Goal: Task Accomplishment & Management: Manage account settings

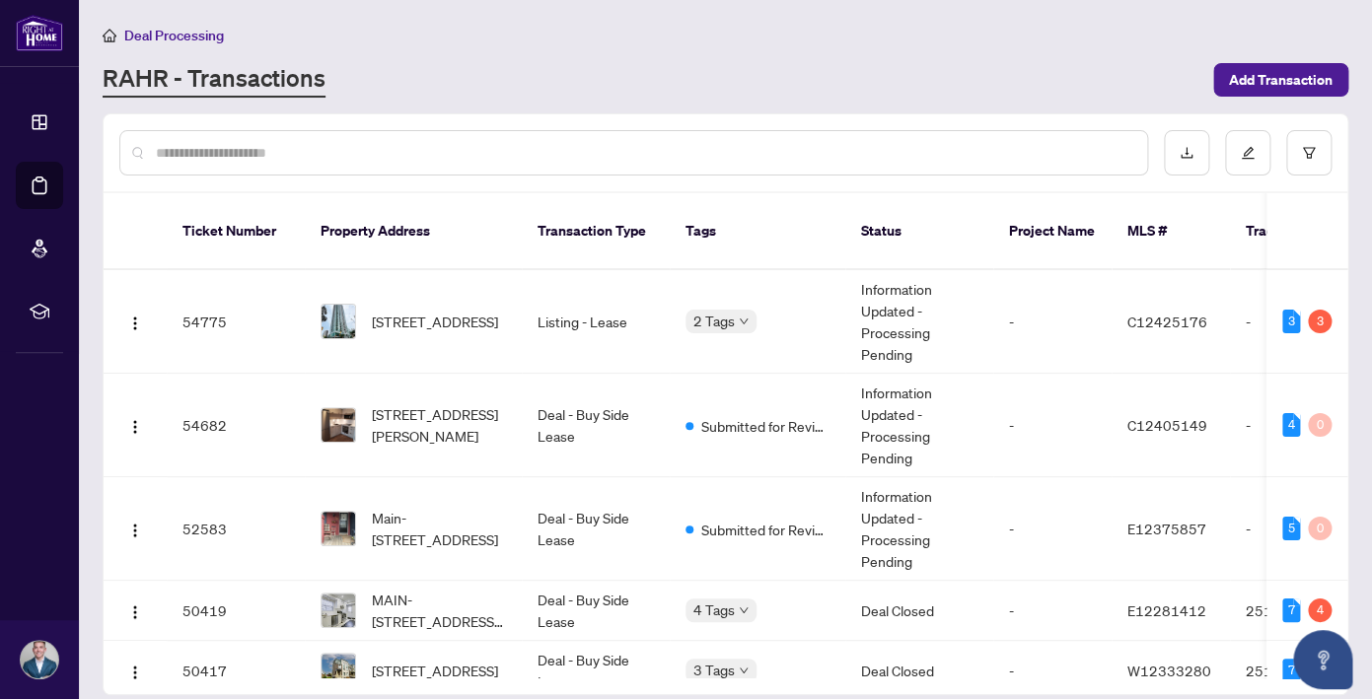
click at [189, 37] on span "Deal Processing" at bounding box center [174, 36] width 100 height 18
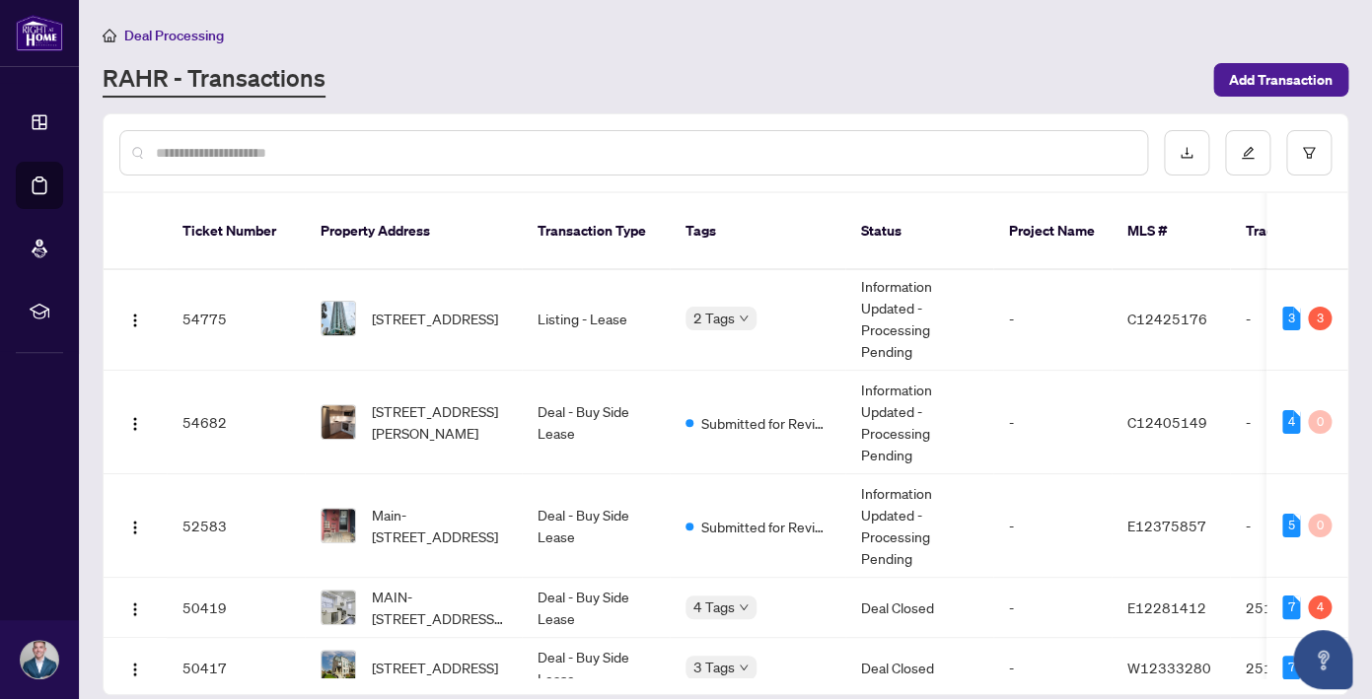
click at [613, 72] on div "RAHR - Transactions" at bounding box center [652, 80] width 1099 height 36
click at [953, 66] on div "RAHR - Transactions" at bounding box center [652, 80] width 1099 height 36
click at [594, 299] on td "Listing - Lease" at bounding box center [596, 319] width 148 height 104
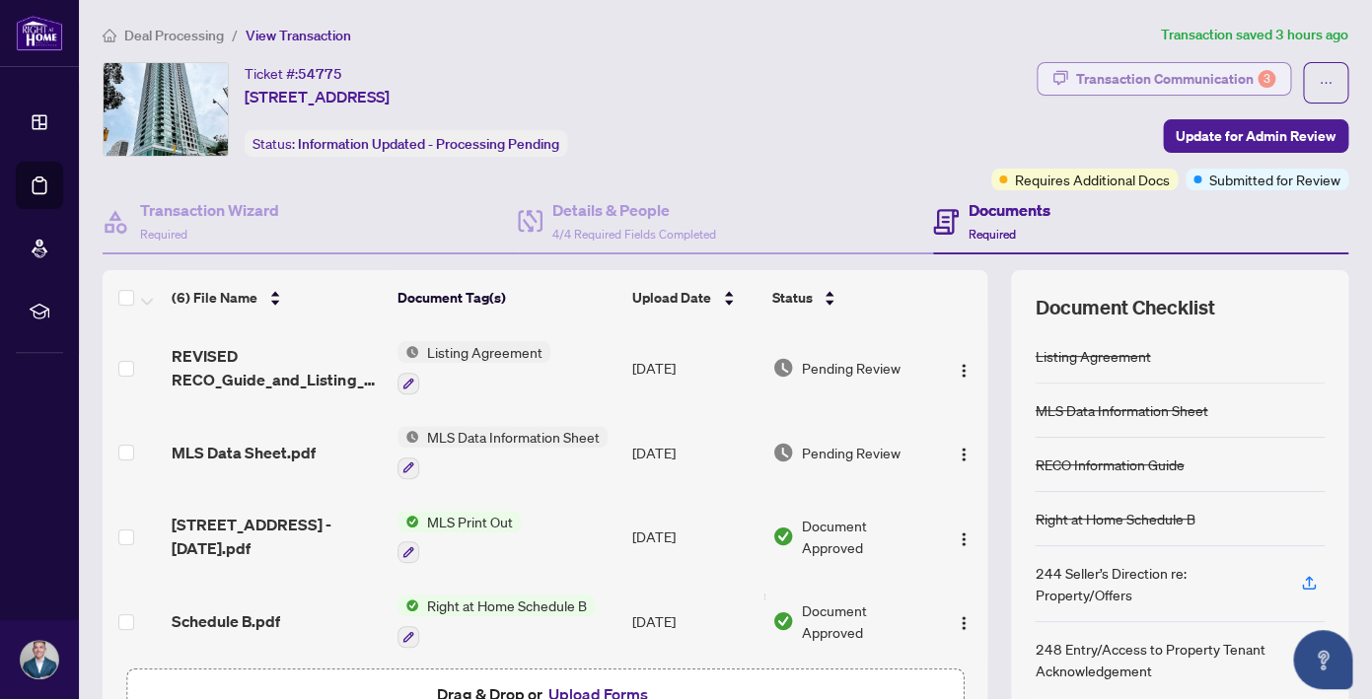
click at [1211, 64] on div "Transaction Communication 3" at bounding box center [1175, 79] width 199 height 32
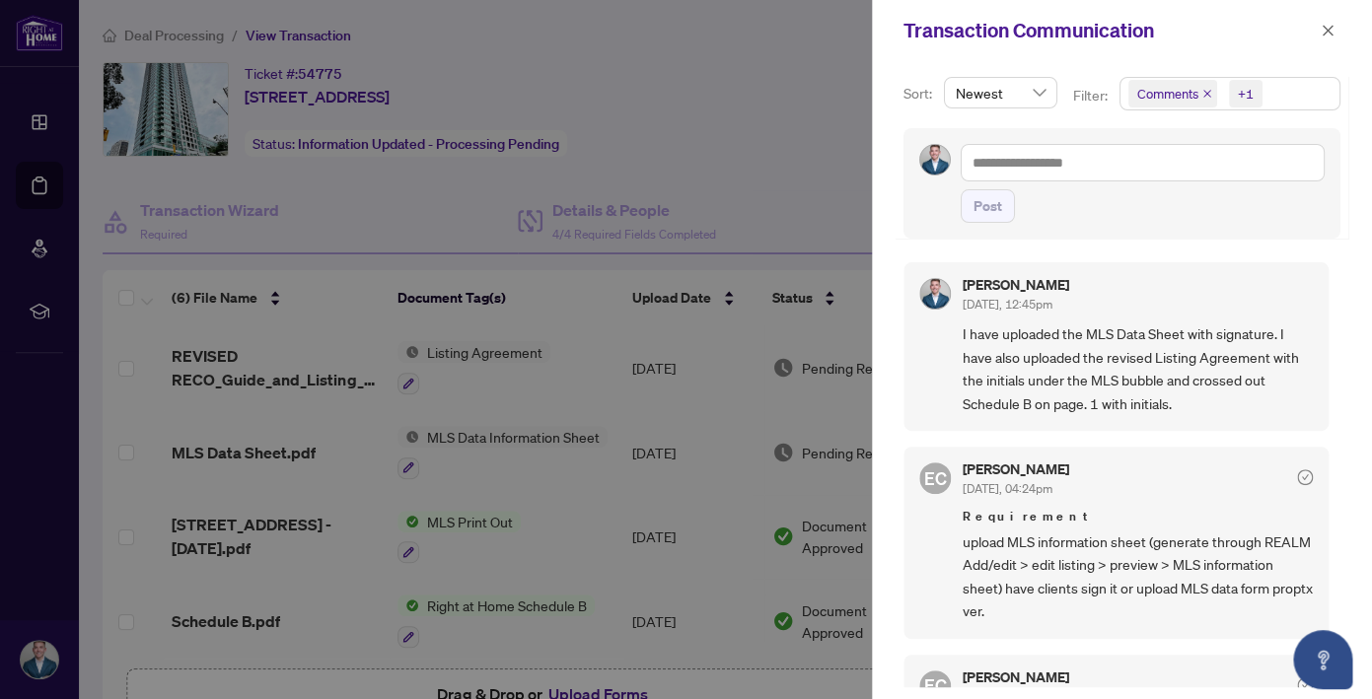
click at [201, 33] on div at bounding box center [686, 349] width 1372 height 699
click at [1335, 31] on button "button" at bounding box center [1328, 31] width 26 height 24
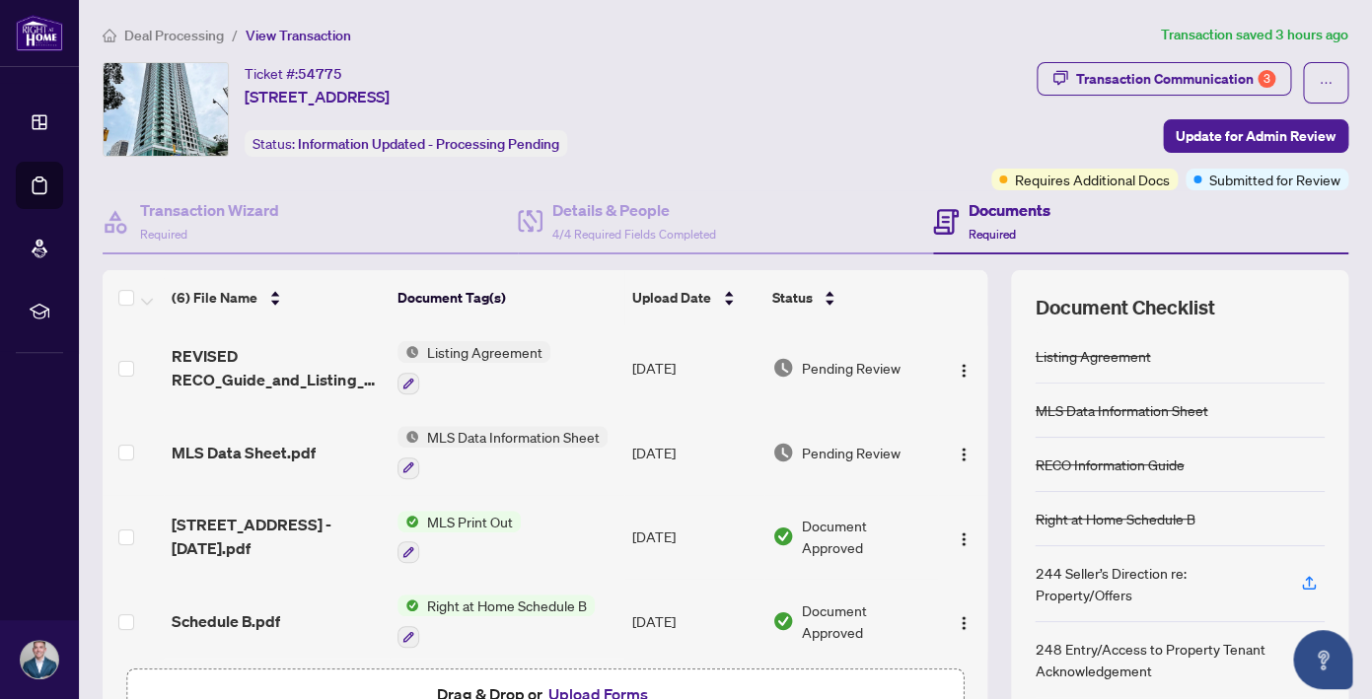
click at [182, 36] on span "Deal Processing" at bounding box center [174, 36] width 100 height 18
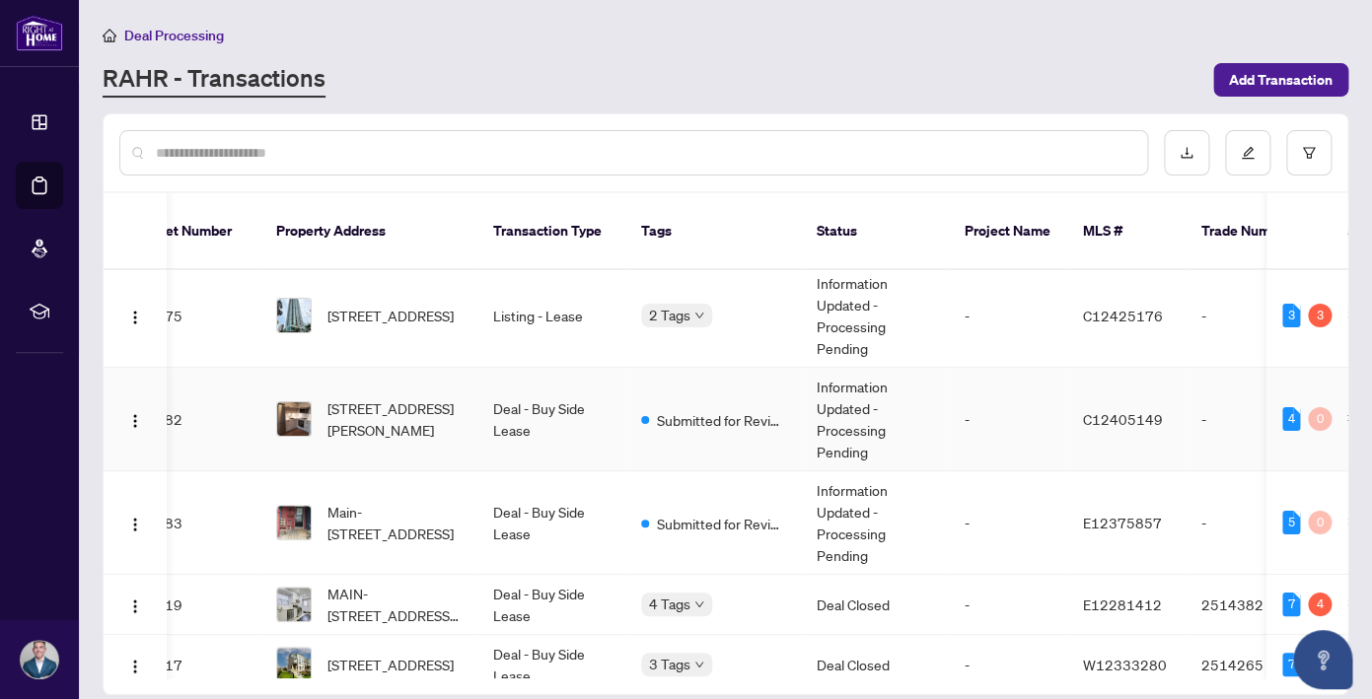
scroll to position [5, 25]
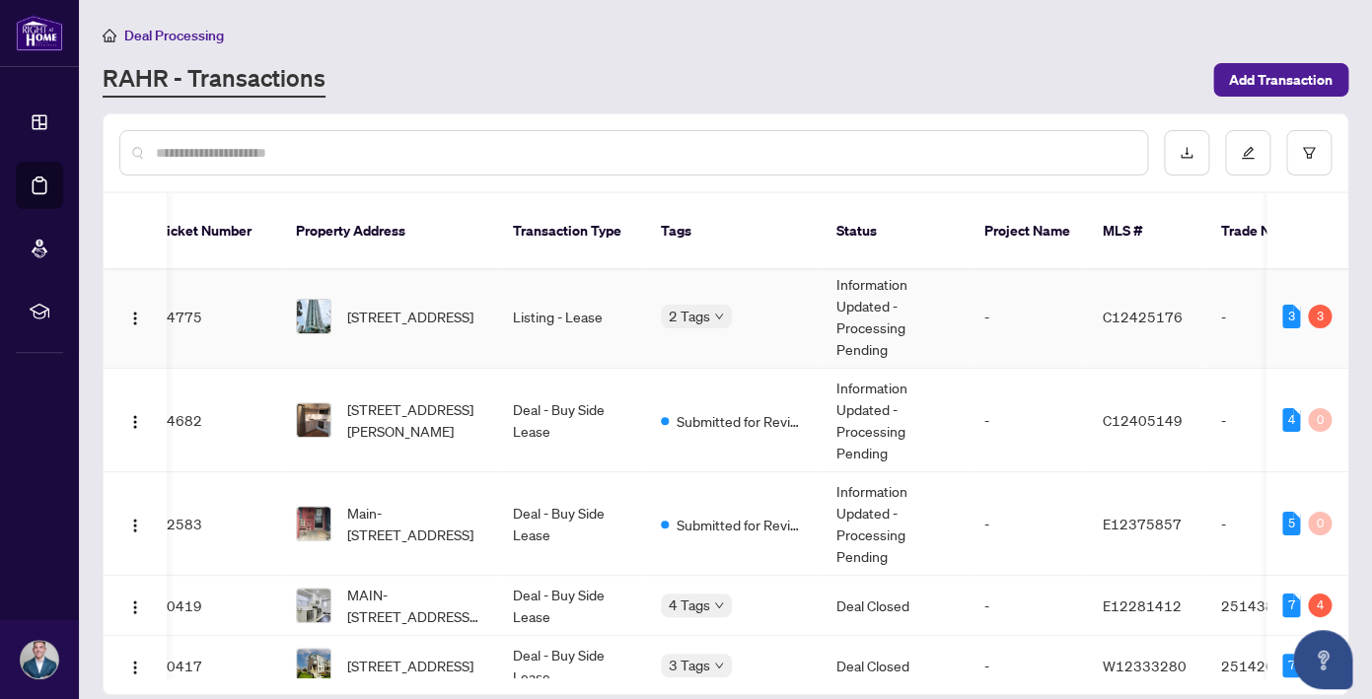
click at [661, 310] on div "Requires Additional Docs" at bounding box center [661, 310] width 0 height 0
click at [741, 273] on td "2 Tags" at bounding box center [733, 317] width 176 height 104
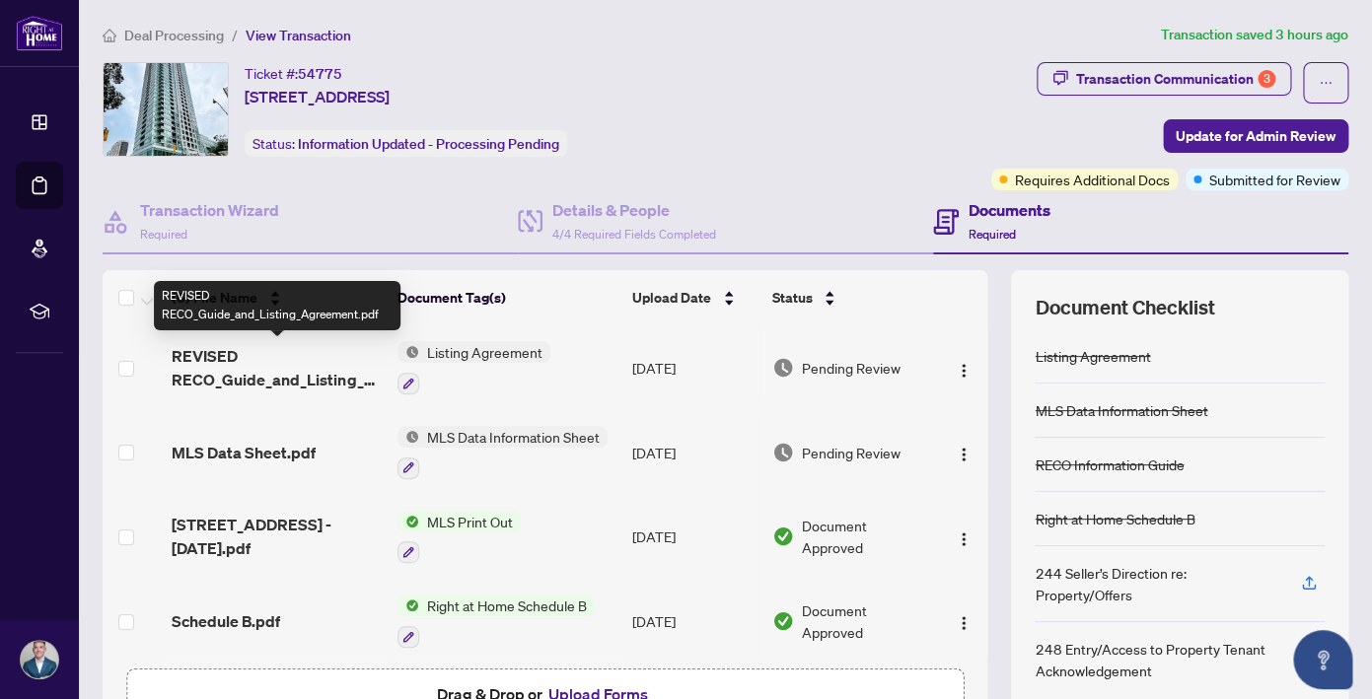
click at [289, 358] on span "REVISED RECO_Guide_and_Listing_Agreement.pdf" at bounding box center [277, 367] width 210 height 47
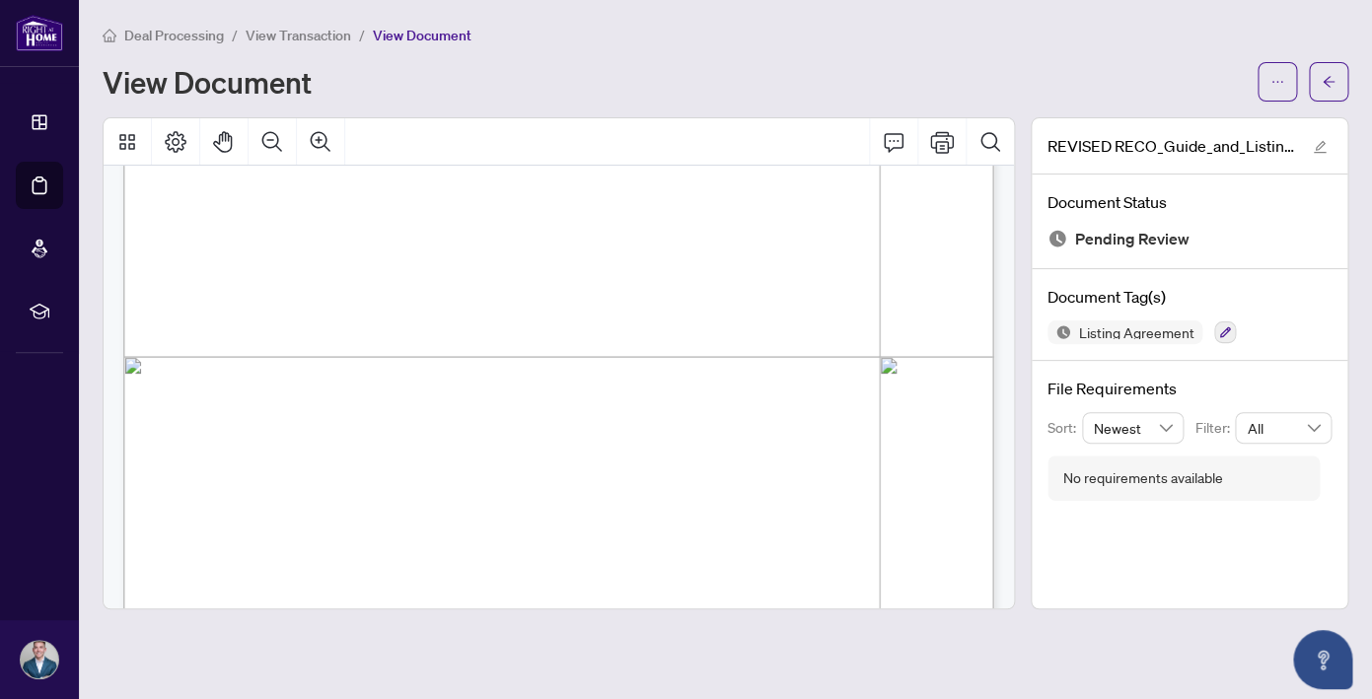
scroll to position [584, 0]
click at [1325, 83] on icon "arrow-left" at bounding box center [1329, 81] width 12 height 11
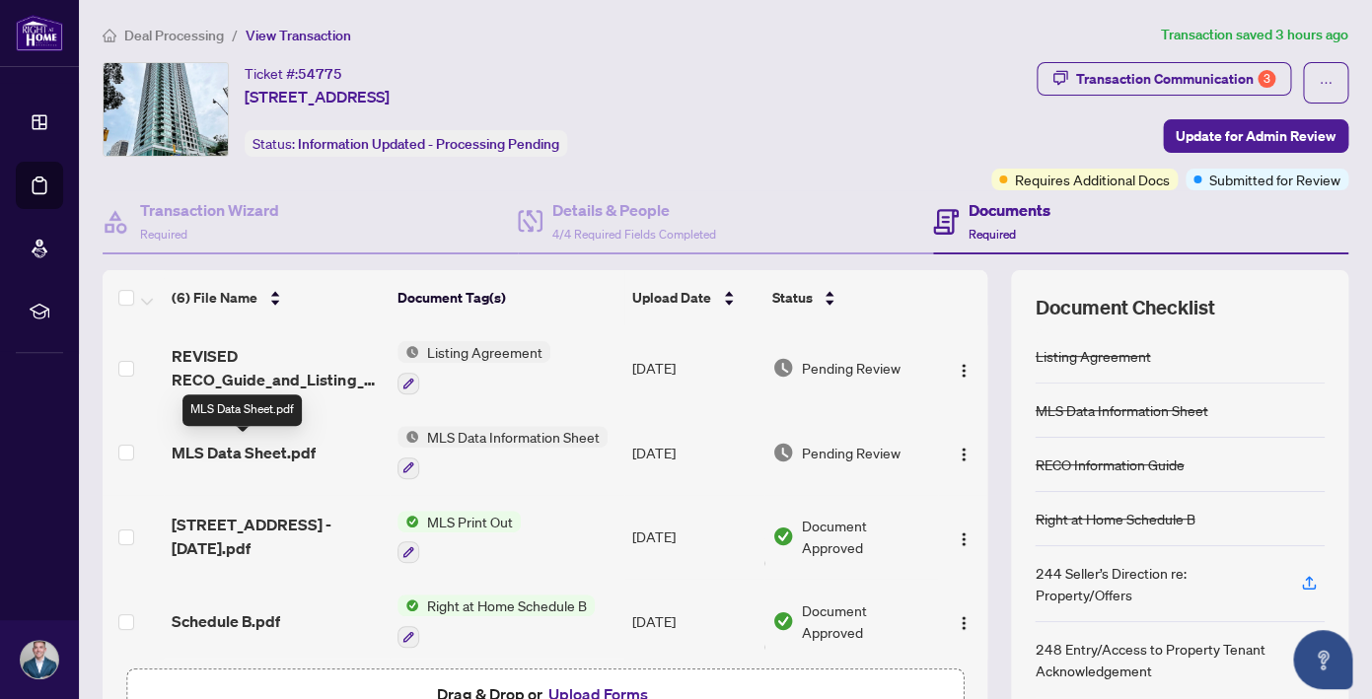
click at [253, 449] on span "MLS Data Sheet.pdf" at bounding box center [244, 453] width 144 height 24
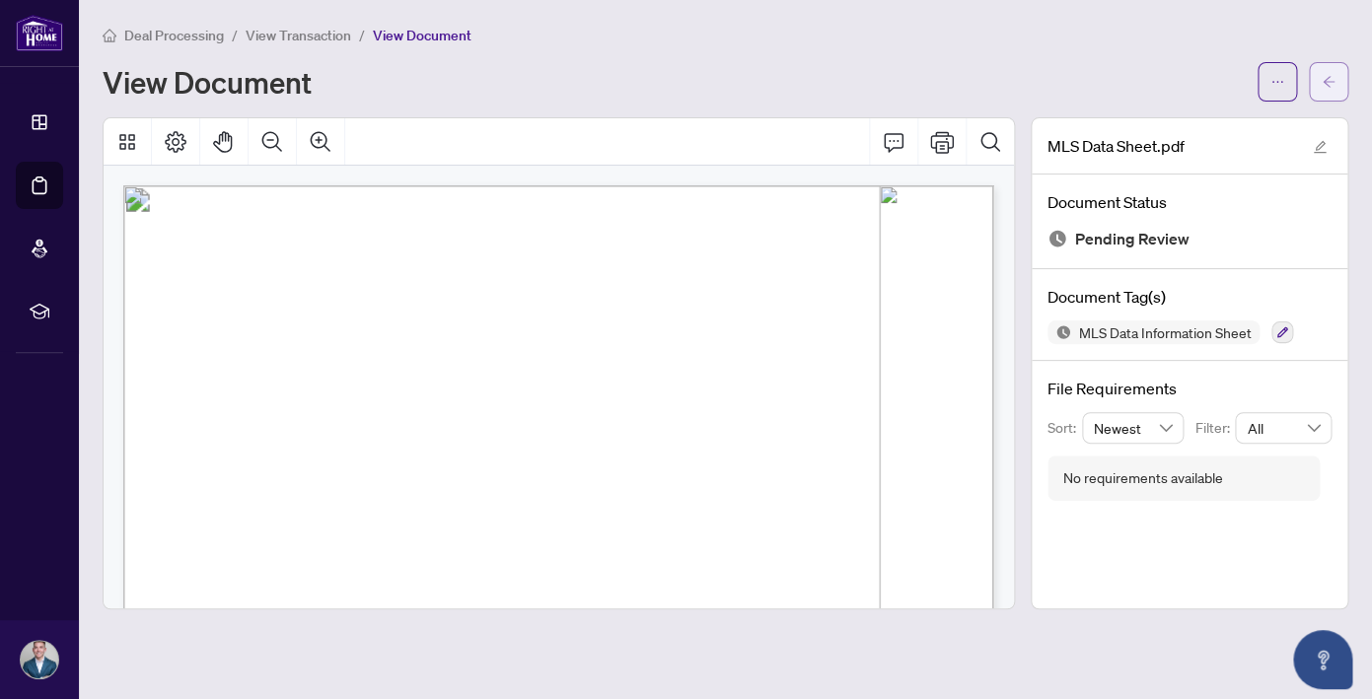
click at [1333, 82] on icon "arrow-left" at bounding box center [1329, 81] width 12 height 11
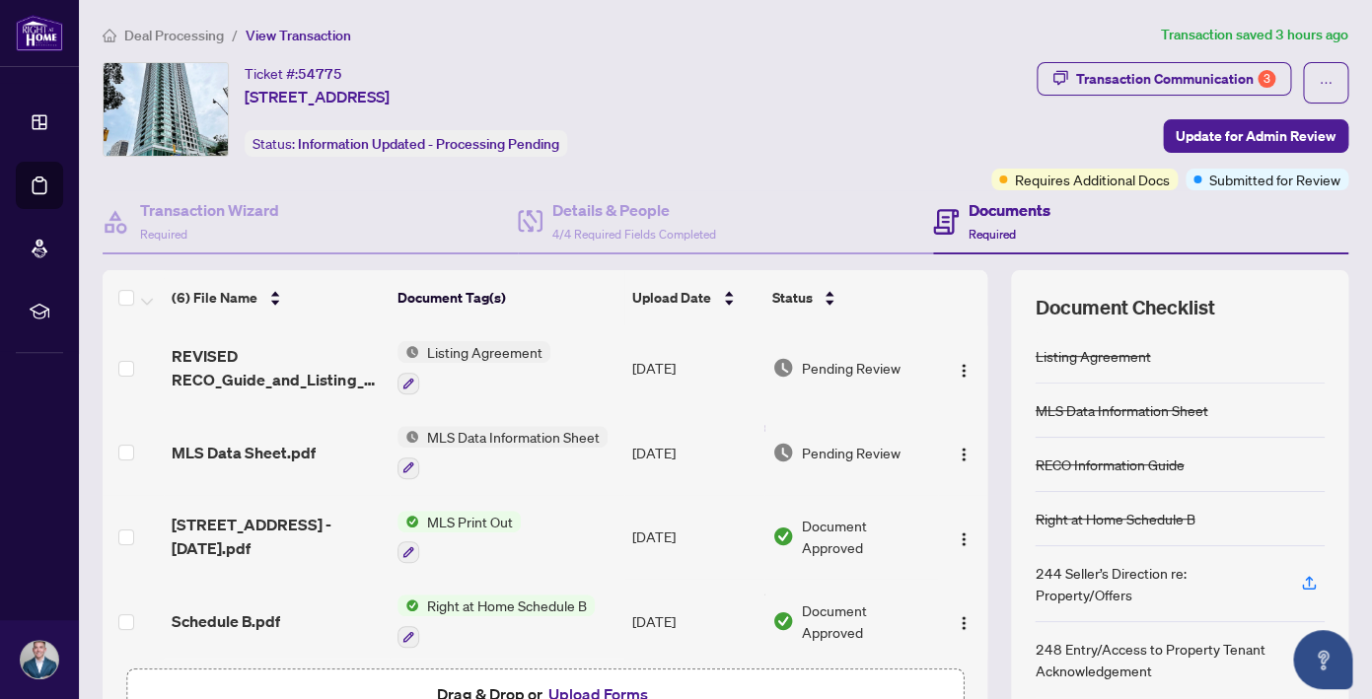
click at [180, 30] on span "Deal Processing" at bounding box center [174, 36] width 100 height 18
